Goal: Find specific page/section: Find specific page/section

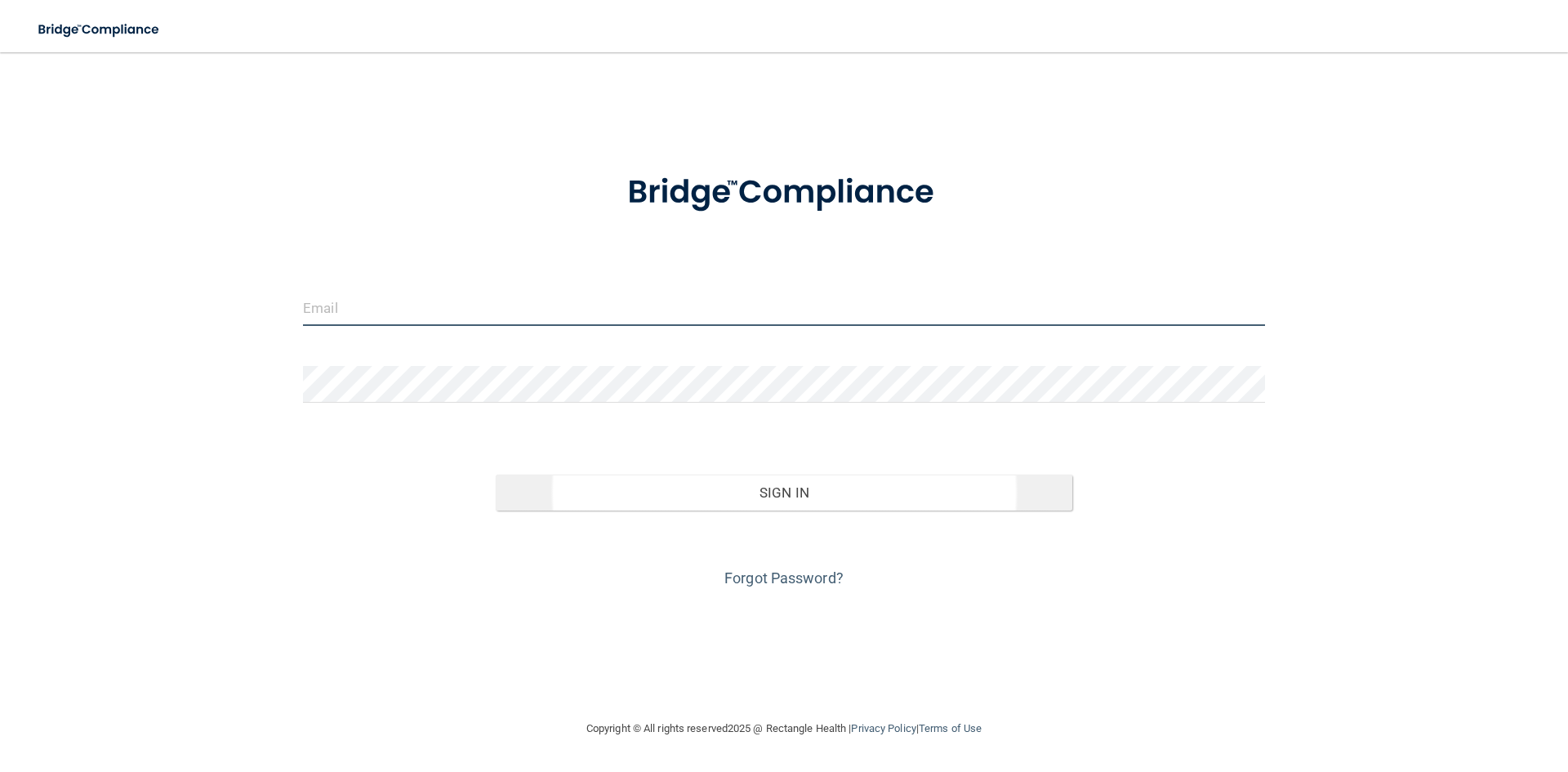
type input "[EMAIL_ADDRESS][DOMAIN_NAME]"
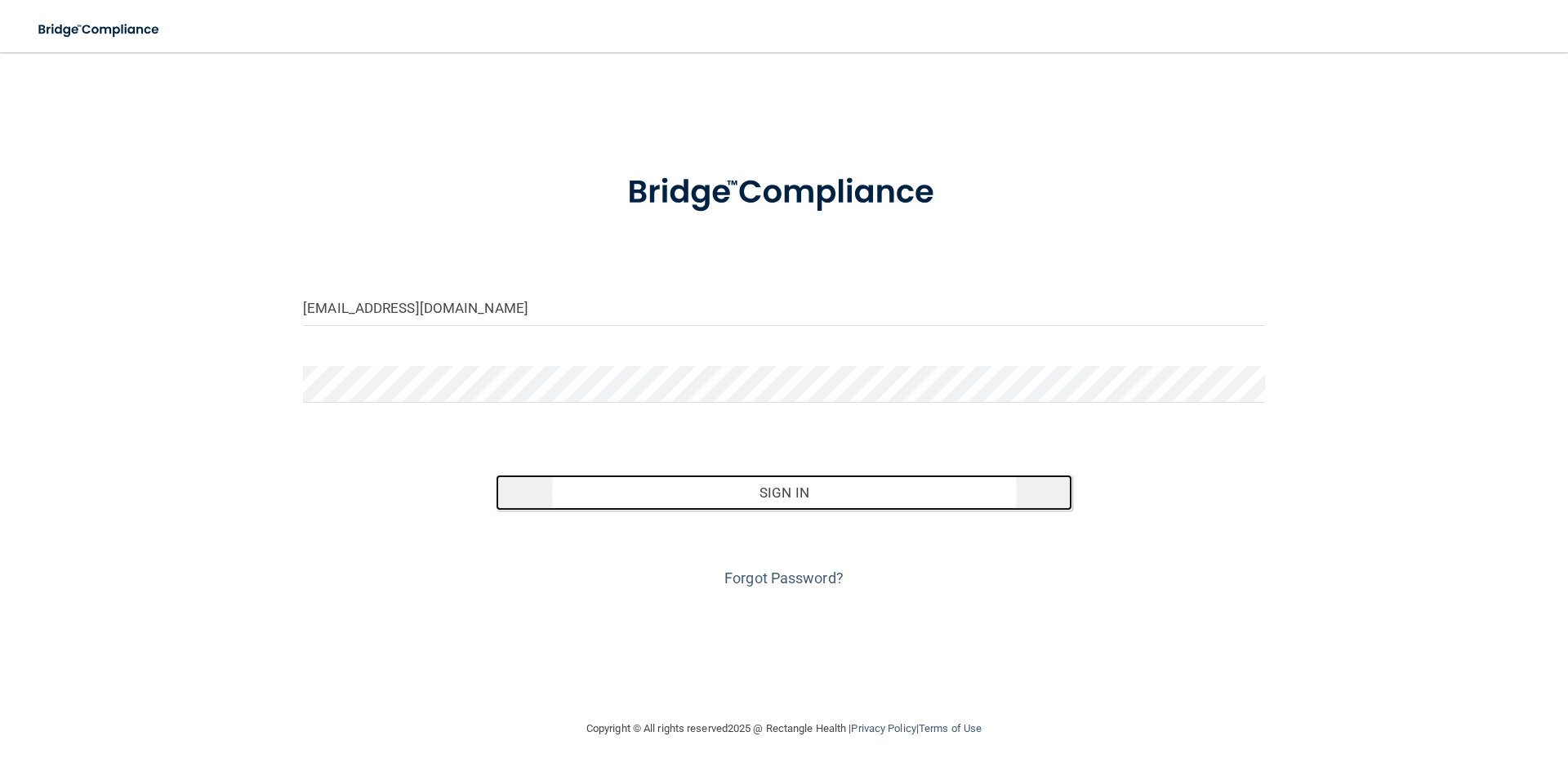
click at [800, 491] on button "Sign In" at bounding box center [784, 492] width 578 height 36
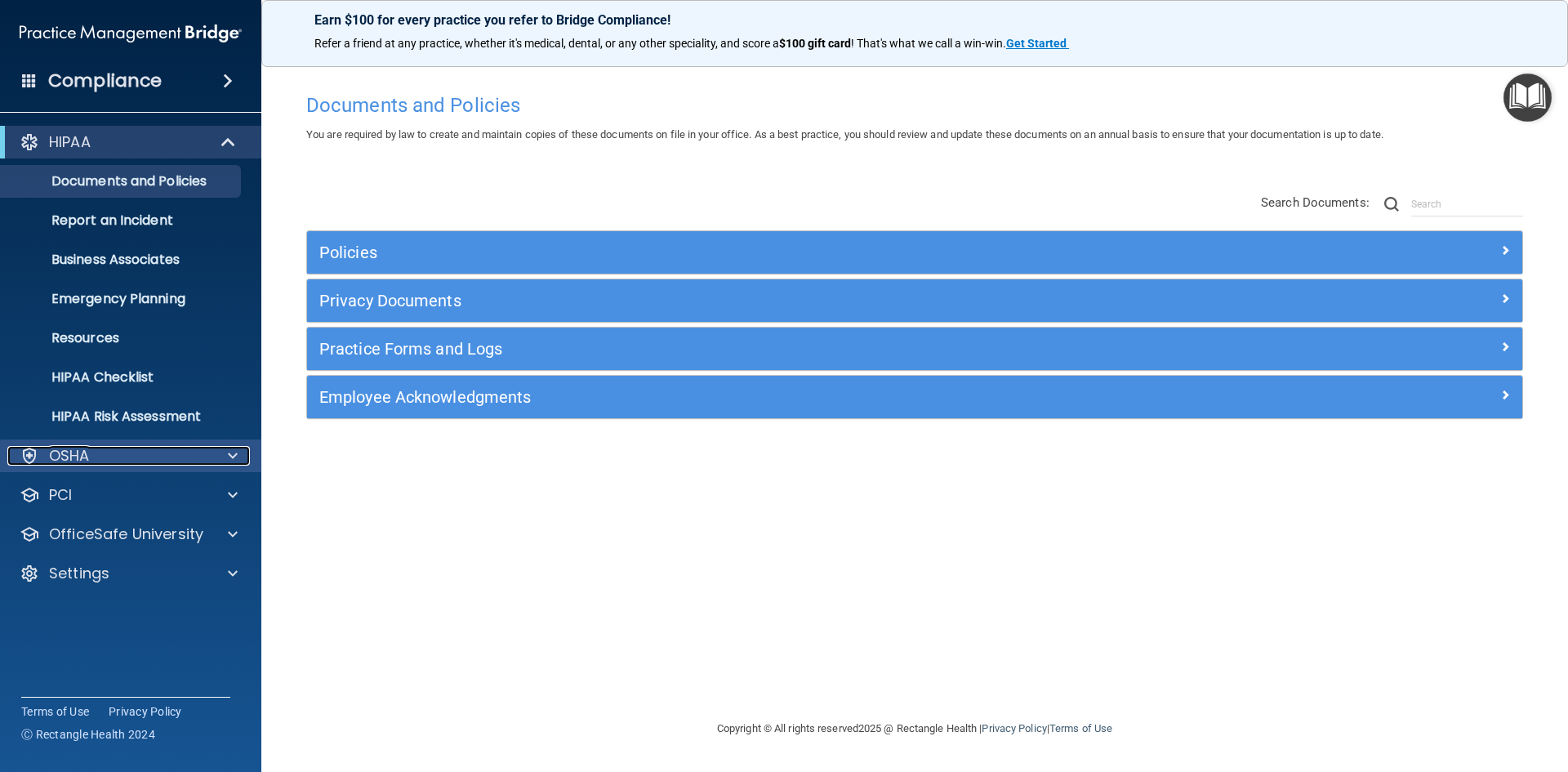
click at [116, 452] on div "OSHA" at bounding box center [108, 455] width 202 height 19
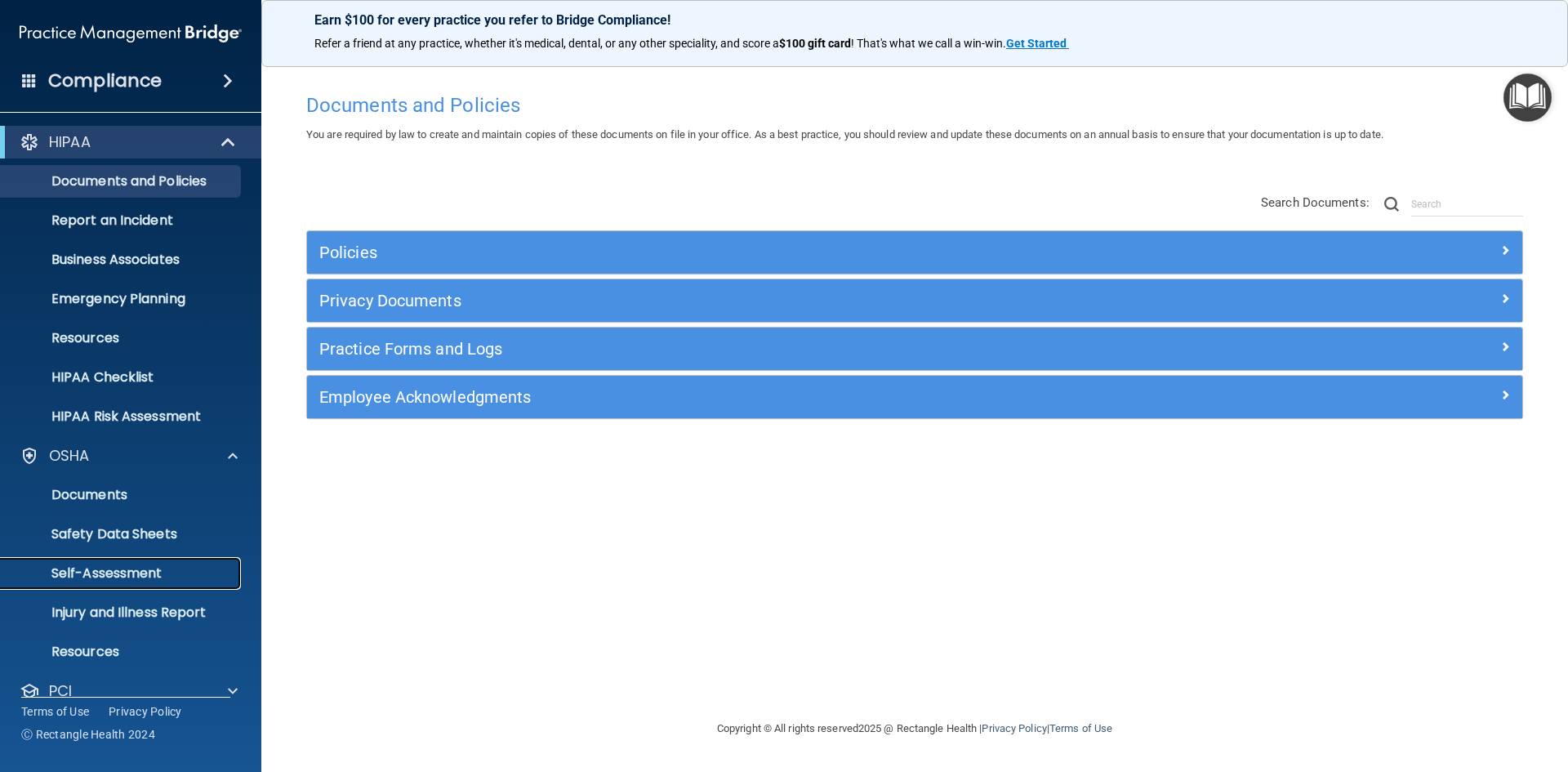
click at [134, 573] on p "Self-Assessment" at bounding box center [123, 573] width 223 height 17
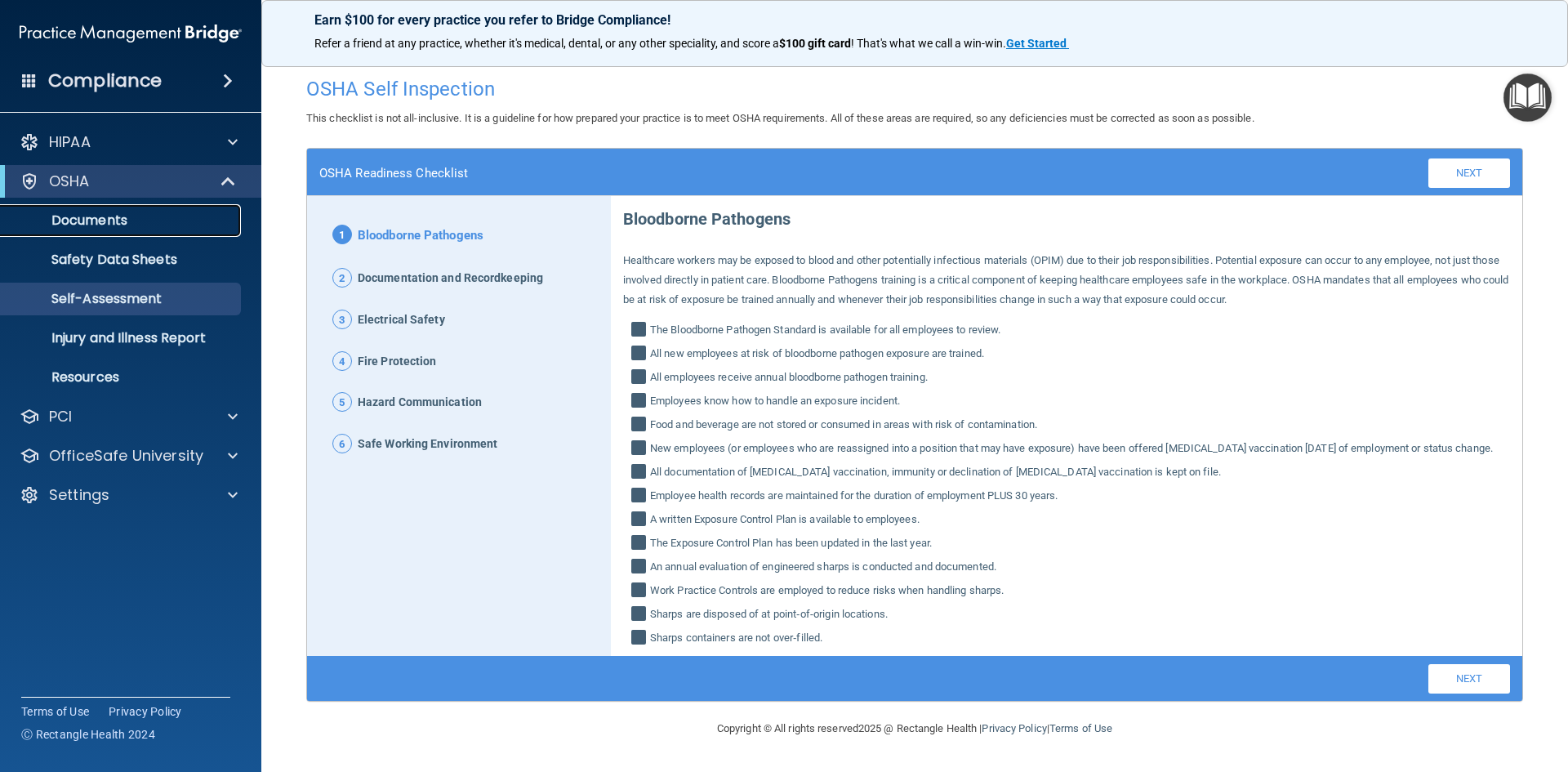
click at [91, 215] on p "Documents" at bounding box center [123, 221] width 223 height 17
